Goal: Task Accomplishment & Management: Manage account settings

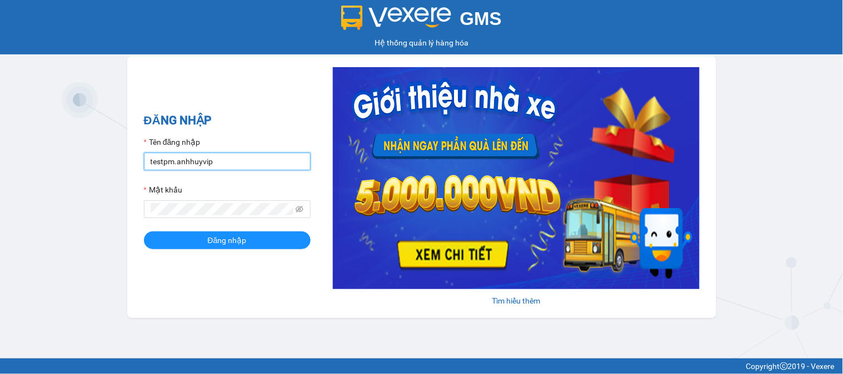
click at [220, 159] on input "testpm.anhhuyvip" at bounding box center [227, 162] width 167 height 18
type input "ltdung.anhhuyvip"
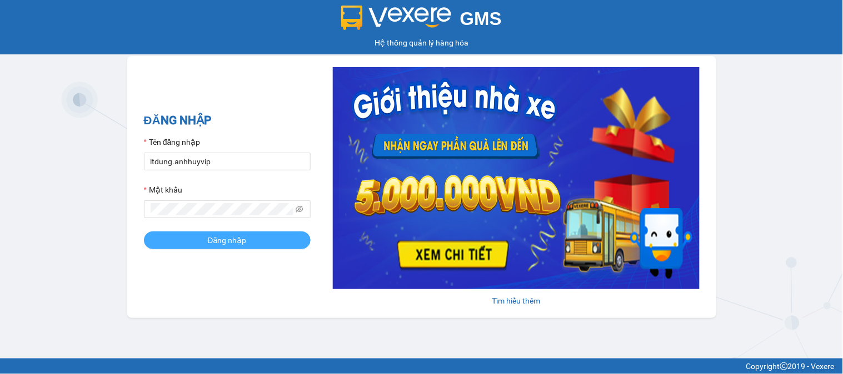
click at [232, 243] on span "Đăng nhập" at bounding box center [227, 240] width 39 height 12
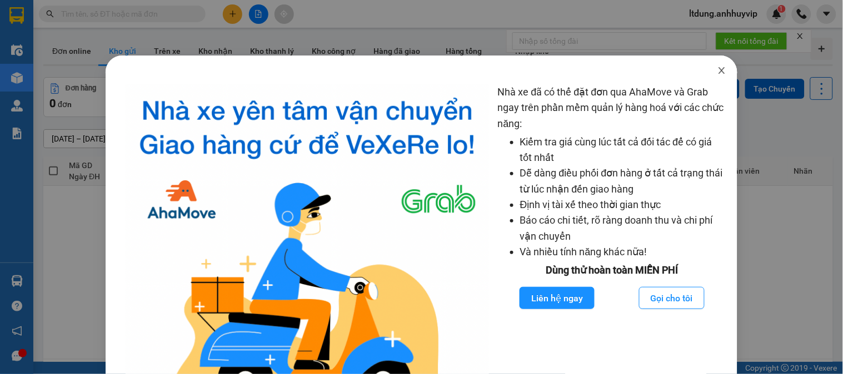
click at [717, 73] on icon "close" at bounding box center [721, 70] width 9 height 9
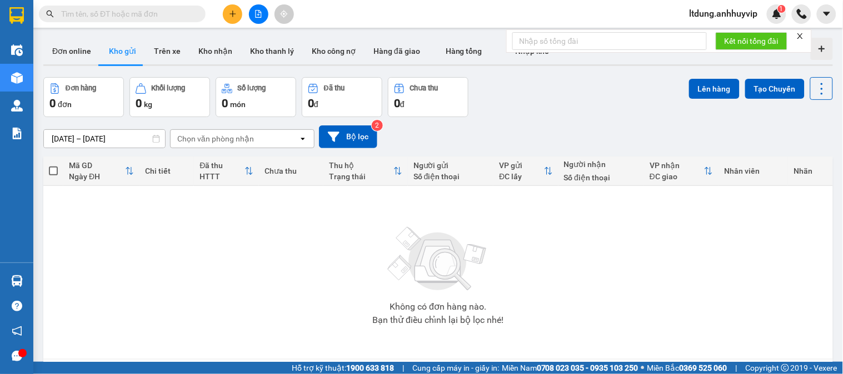
click at [92, 102] on div "0 đơn" at bounding box center [83, 104] width 68 height 16
click at [53, 86] on icon at bounding box center [55, 88] width 8 height 11
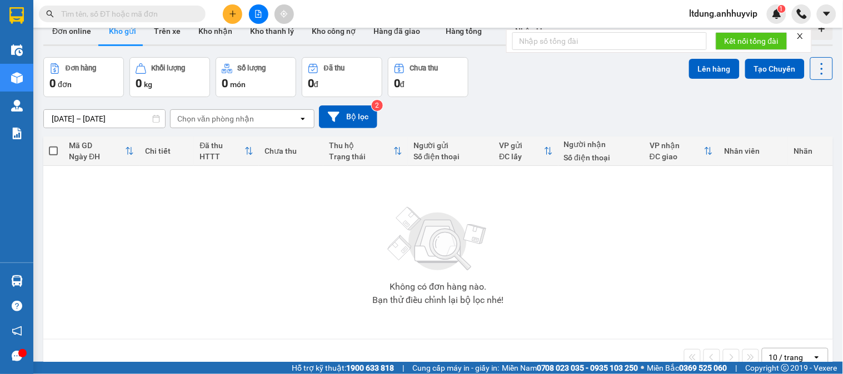
scroll to position [51, 0]
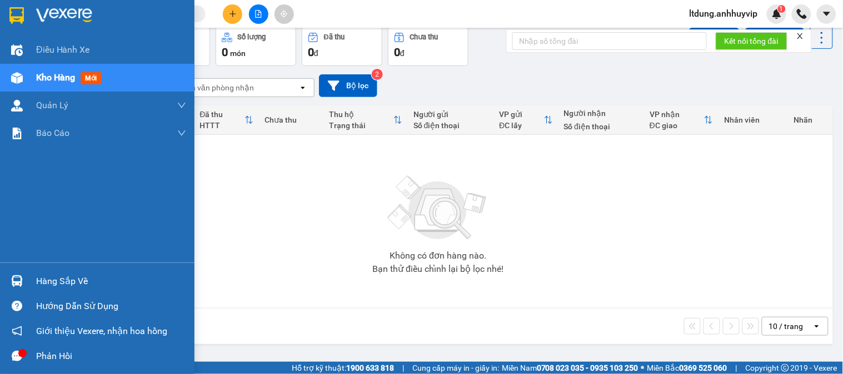
click at [63, 76] on span "Kho hàng" at bounding box center [55, 77] width 39 height 11
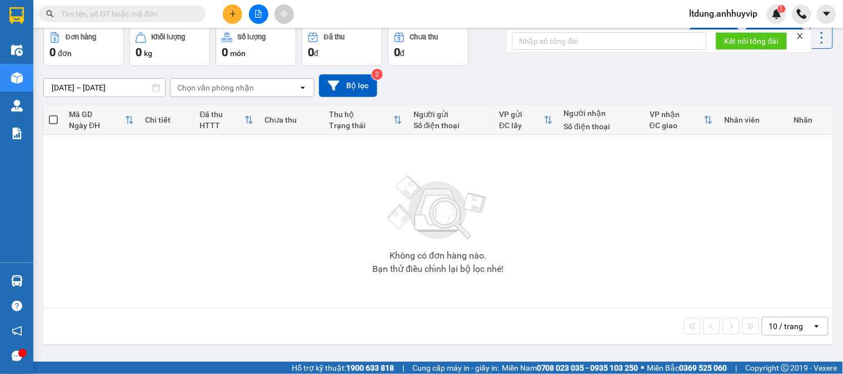
click at [301, 87] on icon at bounding box center [303, 88] width 4 height 2
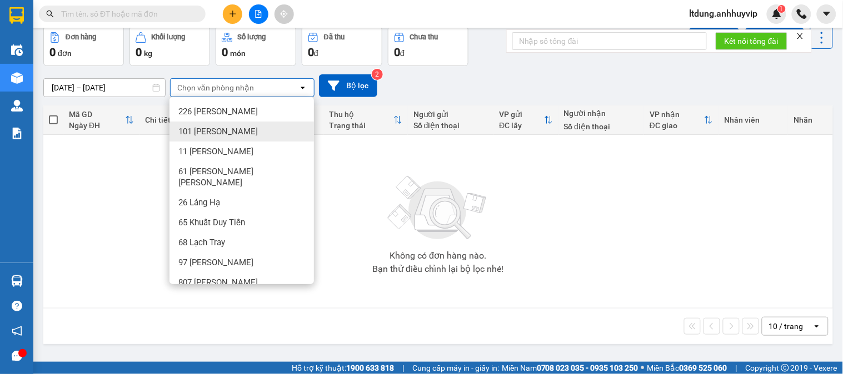
click at [238, 132] on span "101 Nguyễn Văn Cừ" at bounding box center [217, 131] width 79 height 11
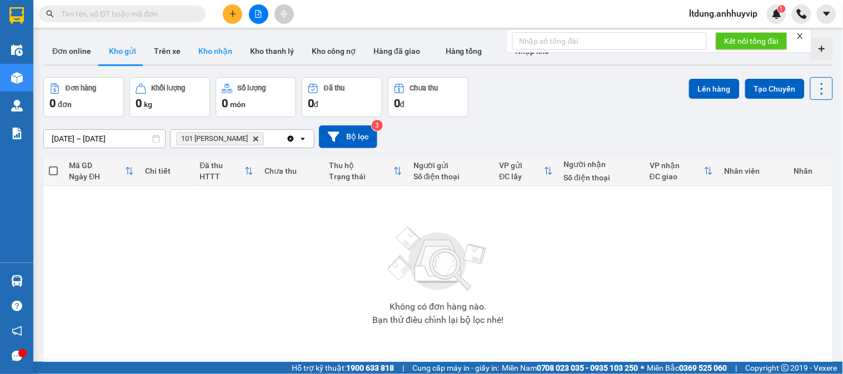
click at [210, 53] on button "Kho nhận" at bounding box center [215, 51] width 52 height 27
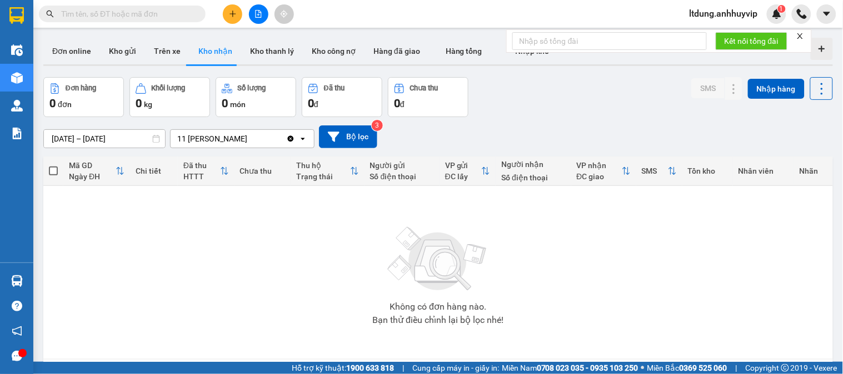
click at [101, 92] on div "Đơn hàng" at bounding box center [83, 88] width 68 height 11
click at [165, 98] on div "0 kg" at bounding box center [170, 104] width 68 height 16
click at [349, 98] on div "0 đ" at bounding box center [342, 104] width 68 height 16
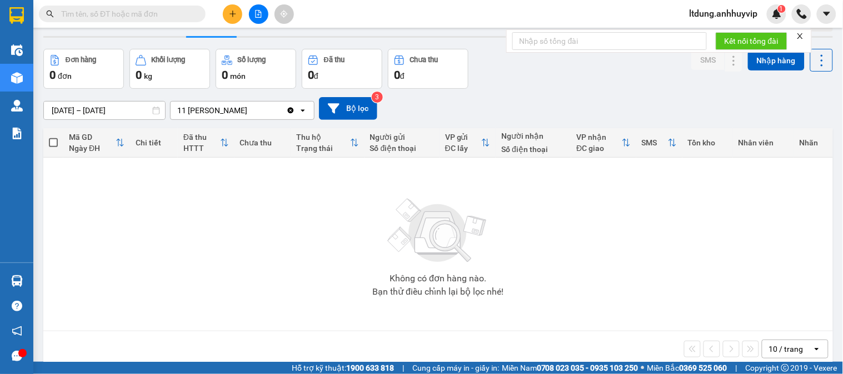
scroll to position [51, 0]
